Goal: Communication & Community: Answer question/provide support

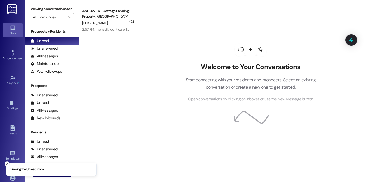
click at [179, 34] on div "Welcome to Your Conversations Start connecting with your residents and prospect…" at bounding box center [250, 72] width 153 height 145
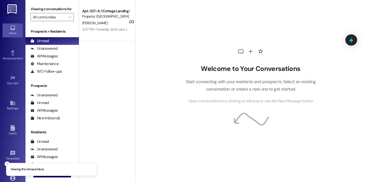
click at [105, 31] on div "2:57 PM: I honestly don't care. I just don't want to cause problems 2:57 PM: I …" at bounding box center [129, 29] width 95 height 5
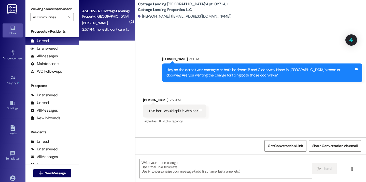
scroll to position [2443, 0]
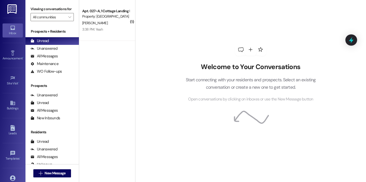
click at [90, 70] on div "( 1 ) Apt. 027~A, 1 Cottage Landing Properties LLC Property: [GEOGRAPHIC_DATA] …" at bounding box center [107, 73] width 56 height 146
click at [140, 1] on div "Welcome to Your Conversations Start connecting with your residents and prospect…" at bounding box center [250, 91] width 231 height 182
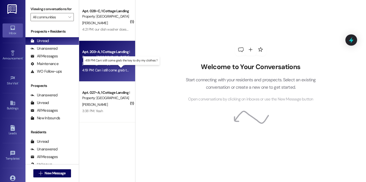
click at [101, 69] on div "4:19 PM: Can i still come grab the key to dry my clothes ? 4:19 PM: Can i still…" at bounding box center [123, 70] width 83 height 5
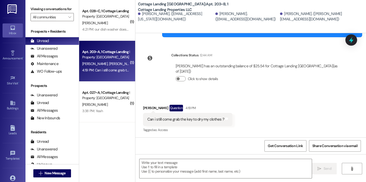
scroll to position [1063, 0]
click at [140, 166] on textarea at bounding box center [226, 168] width 173 height 19
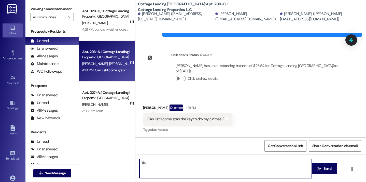
type textarea "Yes!"
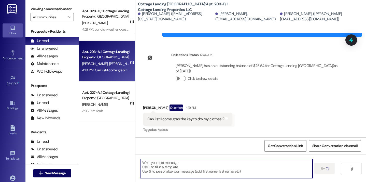
scroll to position [1063, 0]
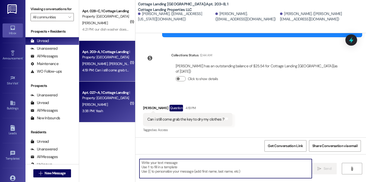
drag, startPoint x: 140, startPoint y: 166, endPoint x: 130, endPoint y: 101, distance: 65.9
click at [140, 152] on div "WO Lease started Aug 04, 2025 at 7:00 PM Show details Sent via SMS Bailey Mire …" at bounding box center [251, 124] width 231 height 182
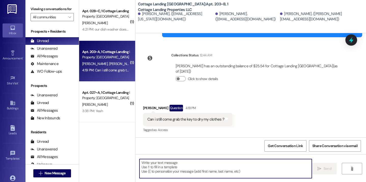
scroll to position [1099, 0]
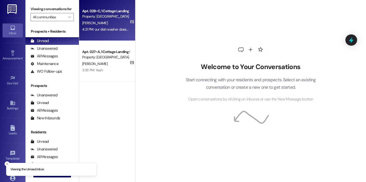
click at [111, 32] on div "4:21 PM: our dish washer does not work. we run it and the dishes are just as di…" at bounding box center [106, 29] width 48 height 6
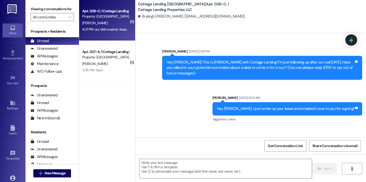
scroll to position [13818, 0]
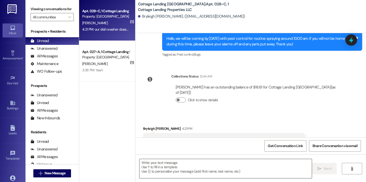
click at [146, 162] on textarea at bounding box center [226, 168] width 173 height 19
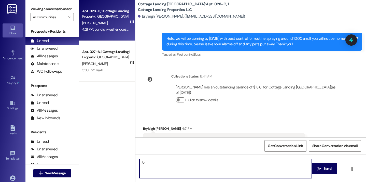
type textarea "A"
type textarea "I"
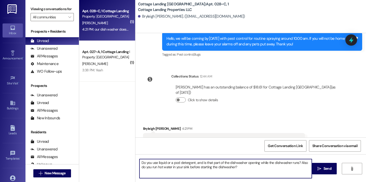
drag, startPoint x: 147, startPoint y: 163, endPoint x: 180, endPoint y: 163, distance: 32.9
click at [148, 163] on textarea "Do you use liquid or a pod detergent, and is that part of the dishwasher openin…" at bounding box center [226, 168] width 173 height 19
click at [242, 171] on textarea "Do y'all use liquid or a pod detergent, and is that part of the dishwasher open…" at bounding box center [226, 168] width 173 height 19
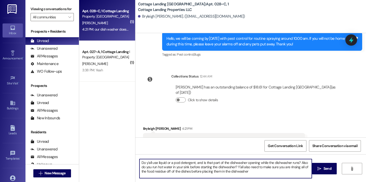
click at [275, 163] on textarea "Do y'all use liquid or a pod detergent, and is that part of the dishwasher open…" at bounding box center [226, 168] width 173 height 19
type textarea "Do y'all use liquid or a pod detergent, and is that part of the dishwasher open…"
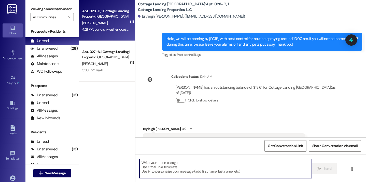
scroll to position [13864, 0]
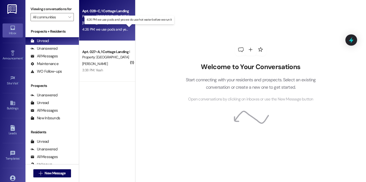
click at [112, 30] on div "4:26 PM: we use pods and yes we do use hot water before we run it 4:26 PM: we u…" at bounding box center [132, 29] width 101 height 5
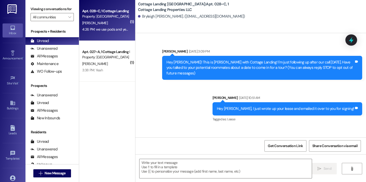
scroll to position [13915, 0]
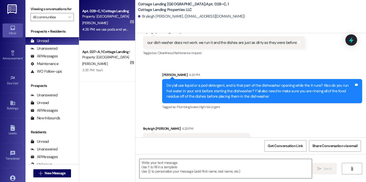
click at [156, 163] on textarea at bounding box center [226, 168] width 173 height 19
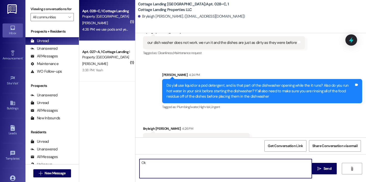
type textarea "O"
type textarea "And the pod dissolves after you run it? Or is it still sitting in there after t…"
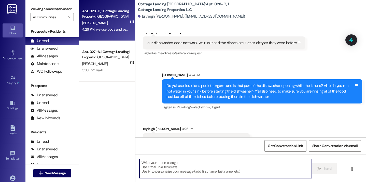
scroll to position [13950, 0]
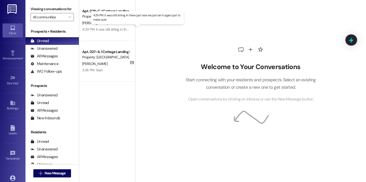
click at [105, 29] on div "4:29 PM: it was still sitting in there just now we just ran it again just to ma…" at bounding box center [140, 29] width 116 height 5
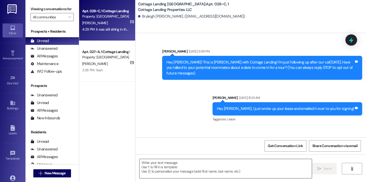
click at [157, 170] on textarea at bounding box center [226, 168] width 173 height 19
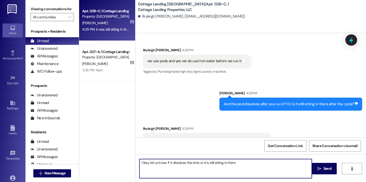
type textarea "Okay let us know if it dissolves this time or it is still sitting in there"
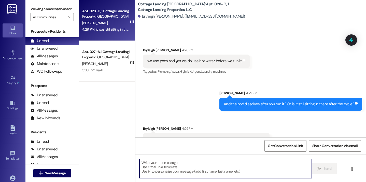
scroll to position [14029, 0]
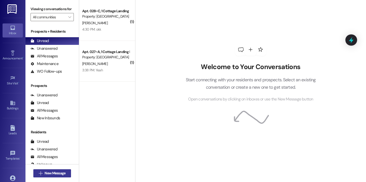
click at [54, 173] on span "New Message" at bounding box center [55, 172] width 21 height 5
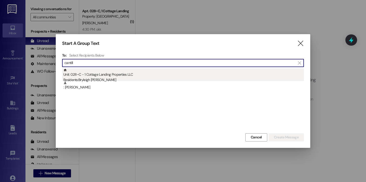
type input "cantill"
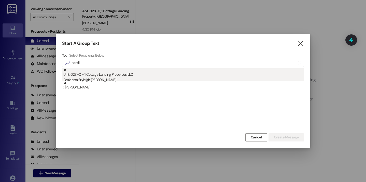
click at [100, 79] on div "Residents: Bryleigh Cantillo" at bounding box center [183, 79] width 241 height 5
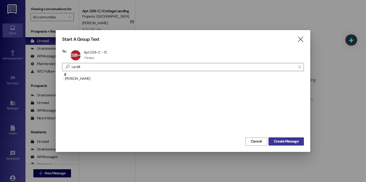
click at [277, 143] on span "Create Message" at bounding box center [286, 141] width 25 height 5
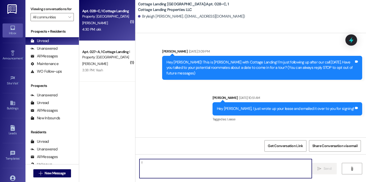
type textarea "!!"
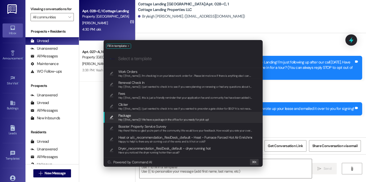
scroll to position [14077, 0]
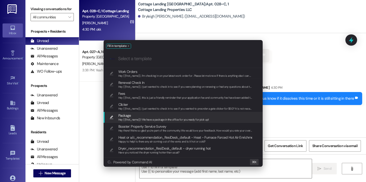
click at [149, 119] on span "Hey {{first_name}}! We have a package in the office for you ready for pick up!" at bounding box center [163, 120] width 91 height 4
type textarea "Hey {{first_name}}! We have a package in the office for you ready for pick up!"
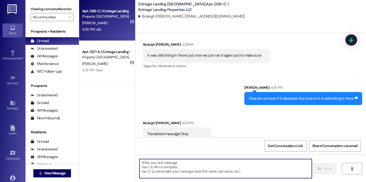
click at [172, 164] on textarea at bounding box center [226, 168] width 173 height 19
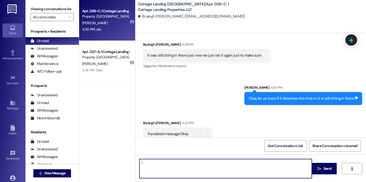
type textarea "!!"
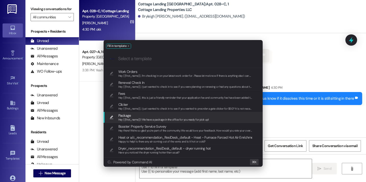
click at [144, 118] on span "Hey {{first_name}}! We have a package in the office for you ready for pick up!" at bounding box center [163, 120] width 91 height 4
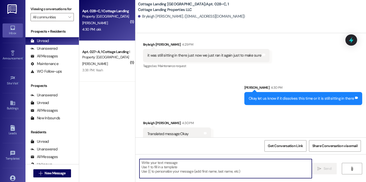
type textarea "Hey {{first_name}}! We have a package in the office for you ready for pick up!"
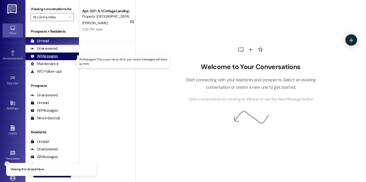
click at [54, 59] on div "All Messages" at bounding box center [44, 55] width 27 height 5
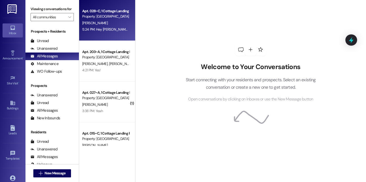
click at [120, 31] on div "5:24 PM: Hey Bryleigh! We have a package in the office for you ready for pick u…" at bounding box center [149, 29] width 134 height 5
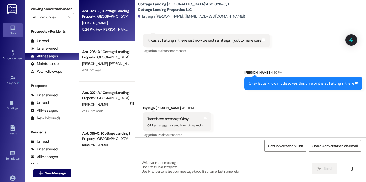
scroll to position [14156, 0]
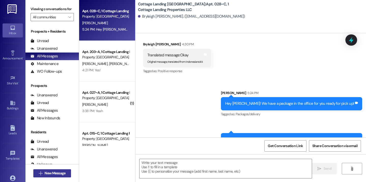
click at [62, 169] on button " New Message" at bounding box center [52, 173] width 38 height 8
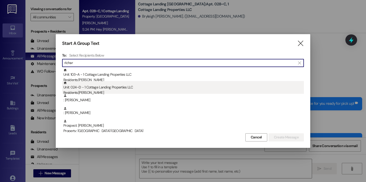
type input "richar"
click at [104, 88] on div "Unit: 024~D - 1 Cottage Landing Properties LLC Residents: Demi Richard" at bounding box center [183, 88] width 241 height 15
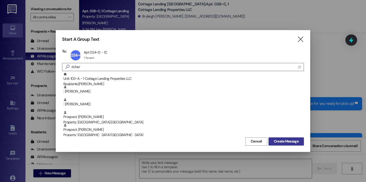
click at [280, 140] on span "Create Message" at bounding box center [286, 141] width 25 height 5
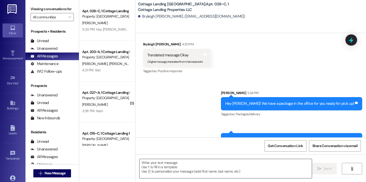
click at [193, 167] on textarea at bounding box center [226, 168] width 173 height 19
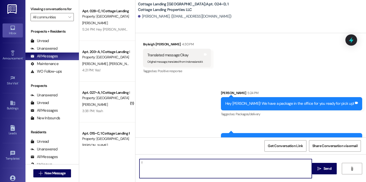
type textarea "!!"
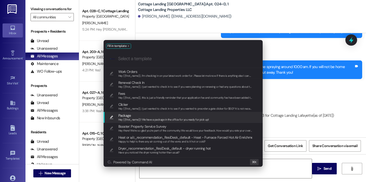
click at [159, 116] on span "Package" at bounding box center [163, 116] width 91 height 6
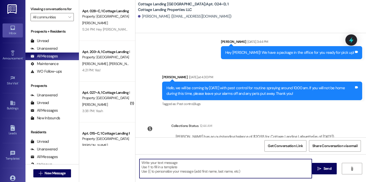
type textarea "Hey {{first_name}}! We have a package in the office for you ready for pick up!"
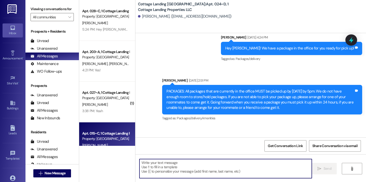
scroll to position [10743, 0]
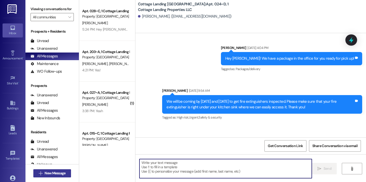
click at [53, 174] on span "New Message" at bounding box center [55, 172] width 21 height 5
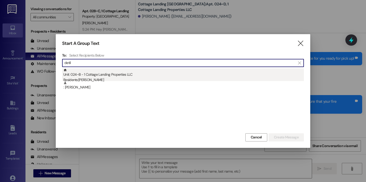
type input "detil"
click at [100, 73] on div "Unit: 024~B - 1 Cottage Landing Properties LLC Residents: Camryn Detillier" at bounding box center [183, 75] width 241 height 15
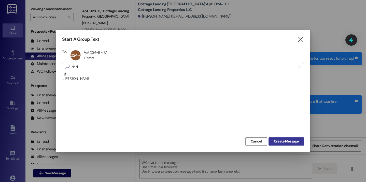
click at [281, 141] on span "Create Message" at bounding box center [286, 141] width 25 height 5
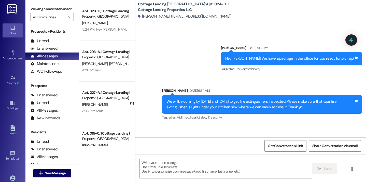
click at [229, 169] on textarea at bounding box center [226, 168] width 173 height 19
click at [223, 168] on textarea at bounding box center [226, 168] width 173 height 19
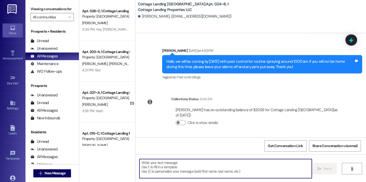
scroll to position [8316, 0]
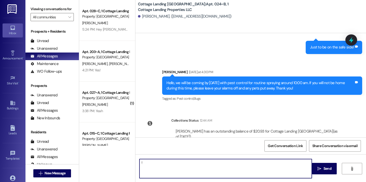
type textarea "!!"
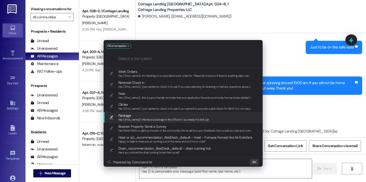
click at [173, 117] on span "Package" at bounding box center [163, 116] width 91 height 6
type textarea "Hey {{first_name}}! We have a package in the office for you ready for pick up!"
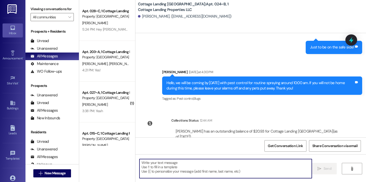
scroll to position [8351, 0]
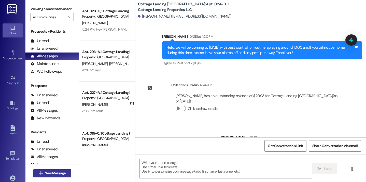
click at [65, 174] on span "New Message" at bounding box center [55, 172] width 23 height 5
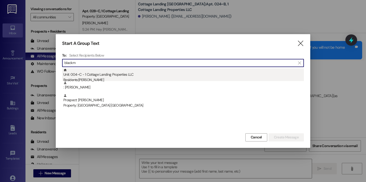
type input "blackm"
click at [110, 74] on div "Unit: 004~C - 1 Cottage Landing Properties LLC Residents: Grace Blackmon" at bounding box center [183, 75] width 241 height 15
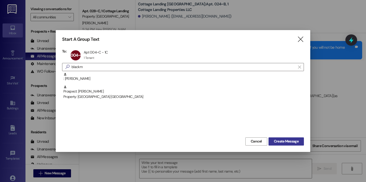
click at [280, 141] on span "Create Message" at bounding box center [286, 141] width 25 height 5
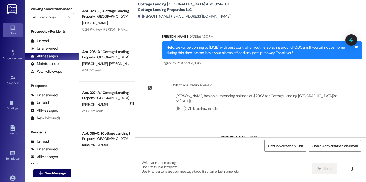
click at [197, 170] on textarea at bounding box center [226, 168] width 173 height 19
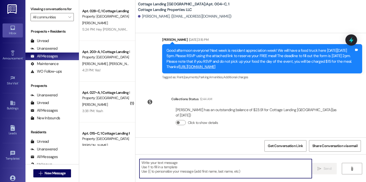
scroll to position [1525, 0]
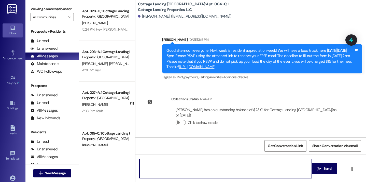
type textarea "!!"
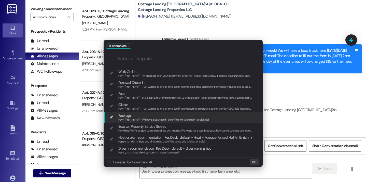
click at [161, 117] on div "Hey {{first_name}}! We have a package in the office for you ready for pick up!" at bounding box center [163, 119] width 91 height 5
type textarea "Hey {{first_name}}! We have a package in the office for you ready for pick up!"
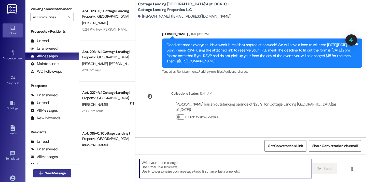
click at [66, 174] on button " New Message" at bounding box center [52, 173] width 38 height 8
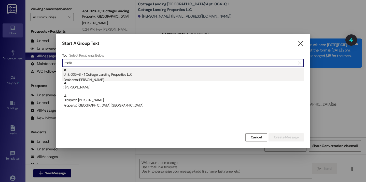
type input "mcfa"
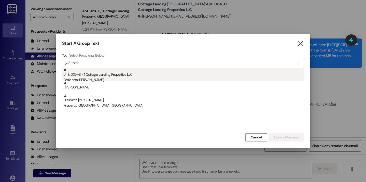
click at [120, 70] on div "Unit: 035~B - 1 Cottage Landing Properties LLC Residents: Peyton Mcfarland" at bounding box center [183, 75] width 241 height 15
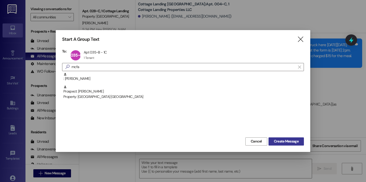
click at [286, 138] on button "Create Message" at bounding box center [286, 141] width 35 height 8
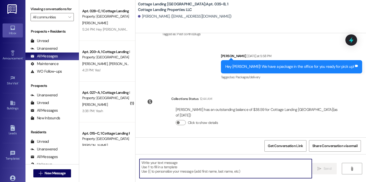
click at [224, 162] on textarea at bounding box center [226, 168] width 173 height 19
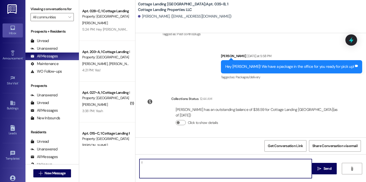
type textarea "!!"
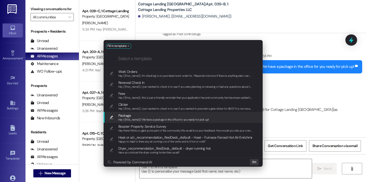
click at [171, 114] on span "Package" at bounding box center [163, 116] width 91 height 6
type textarea "Hey {{first_name}}! We have a package in the office for you ready for pick up!"
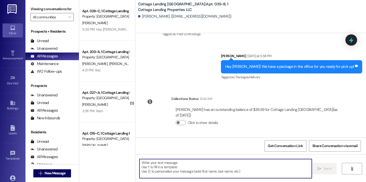
scroll to position [536, 0]
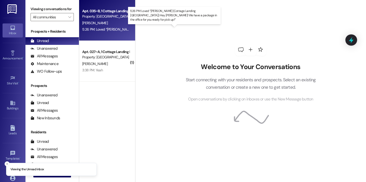
click at [114, 30] on div "5:26 PM: Loved “Maelin Crum (Cottage Landing Lafayette): Hey Peyton! We have a …" at bounding box center [198, 29] width 233 height 5
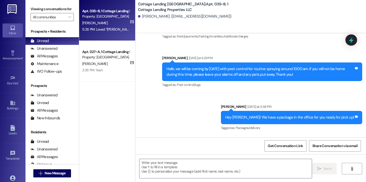
scroll to position [445, 0]
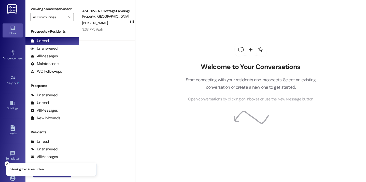
click at [53, 176] on button " New Message" at bounding box center [52, 173] width 38 height 8
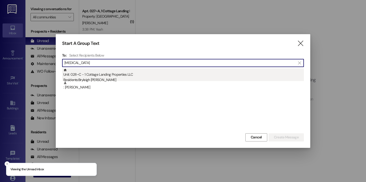
type input "[MEDICAL_DATA]"
click at [93, 75] on div "Unit: 028~C - 1 Cottage Landing Properties LLC Residents: Bryleigh [PERSON_NAME]" at bounding box center [183, 75] width 241 height 15
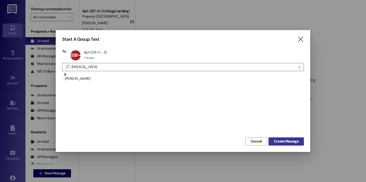
click at [285, 142] on span "Create Message" at bounding box center [286, 141] width 25 height 5
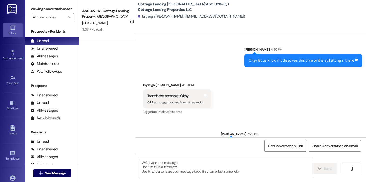
scroll to position [14111, 0]
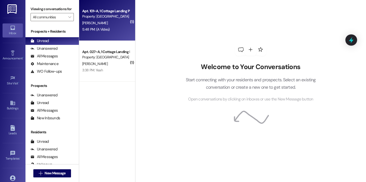
click at [114, 28] on div "5:48 PM: (A Video) 5:48 PM: (A Video)" at bounding box center [106, 29] width 48 height 6
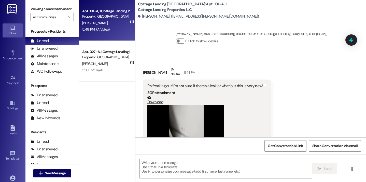
scroll to position [10898, 0]
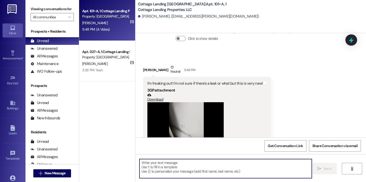
click at [154, 166] on textarea at bounding box center [226, 168] width 173 height 19
type textarea "l"
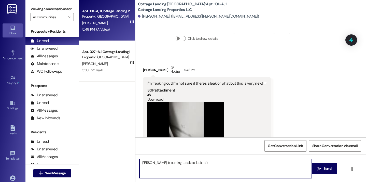
type textarea "[PERSON_NAME] is coming to take a look at it!"
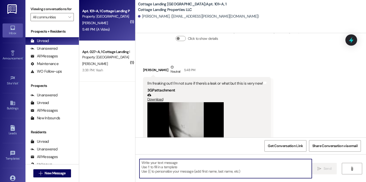
scroll to position [10934, 0]
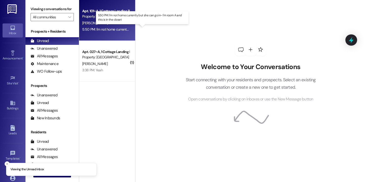
click at [107, 30] on div "5:50 PM: I'm not home currently but she can go in- I'm room A and this is in th…" at bounding box center [145, 29] width 126 height 5
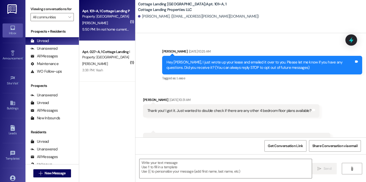
scroll to position [10977, 0]
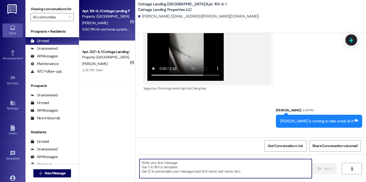
click at [185, 165] on textarea at bounding box center [226, 168] width 173 height 19
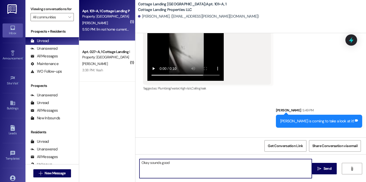
type textarea "Okay sounds good!"
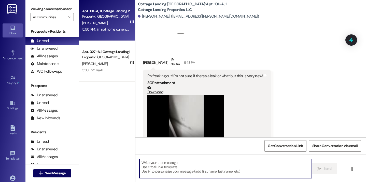
scroll to position [10908, 0]
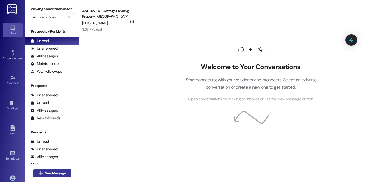
click at [56, 172] on span "New Message" at bounding box center [55, 172] width 21 height 5
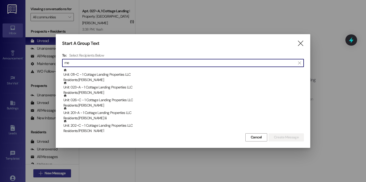
type input "m"
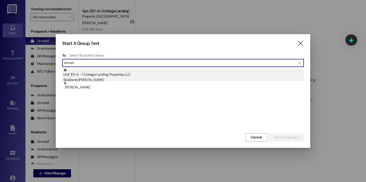
type input "lemoin"
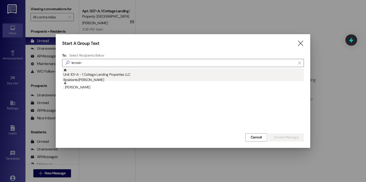
click at [101, 71] on div "Unit: 101~A - 1 Cottage Landing Properties LLC Residents: Lily Lemoine" at bounding box center [183, 75] width 241 height 15
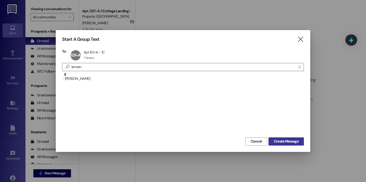
click at [279, 141] on span "Create Message" at bounding box center [286, 141] width 25 height 5
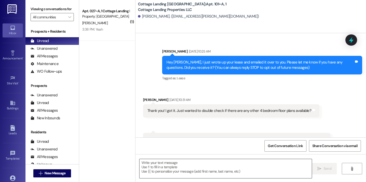
click at [190, 167] on textarea at bounding box center [226, 168] width 173 height 19
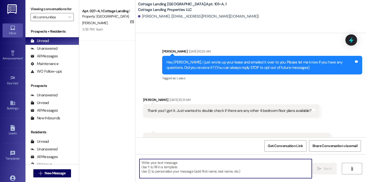
scroll to position [11013, 0]
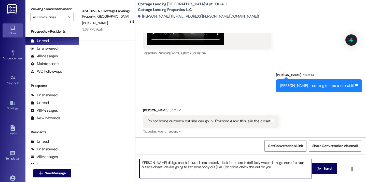
click at [279, 163] on textarea "Lily did go check it out. It is not an active leak, but there is definitely wat…" at bounding box center [226, 168] width 173 height 19
click at [284, 170] on textarea "Lily did go check it out. It is not an active leak, but there is definitely wat…" at bounding box center [226, 168] width 173 height 19
click at [303, 163] on textarea "Lily did go check it out. It is not an active leak, but there is definitely wat…" at bounding box center [226, 168] width 173 height 19
click at [301, 168] on textarea "Lily did go check it out. It is not an active leak, but there is definitely wat…" at bounding box center [226, 168] width 173 height 19
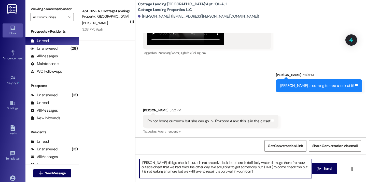
drag, startPoint x: 242, startPoint y: 171, endPoint x: 290, endPoint y: 166, distance: 48.7
click at [290, 166] on textarea "Lily did go check it out. It is not an active leak, but there is definitely wat…" at bounding box center [226, 168] width 173 height 19
type textarea "Lily did go check it out. It is not an active leak, but there is definitely wat…"
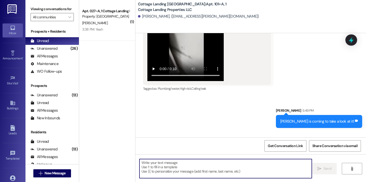
scroll to position [11054, 0]
